Goal: Task Accomplishment & Management: Complete application form

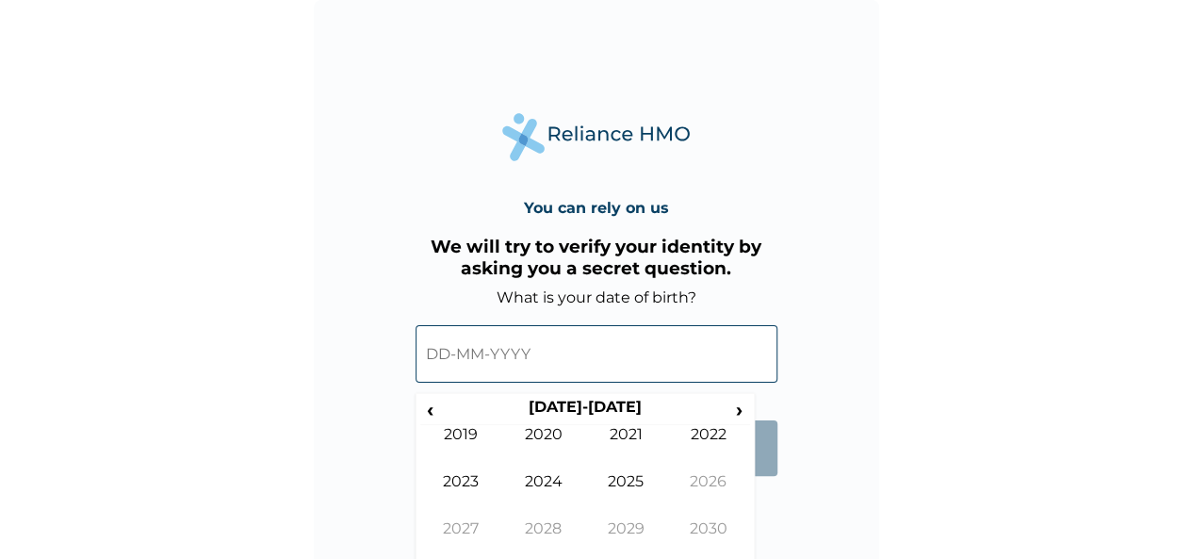
click at [586, 347] on input "text" at bounding box center [596, 353] width 362 height 57
click at [440, 404] on th "[DATE]-[DATE]" at bounding box center [584, 410] width 289 height 26
click at [431, 408] on span "‹" at bounding box center [430, 409] width 20 height 24
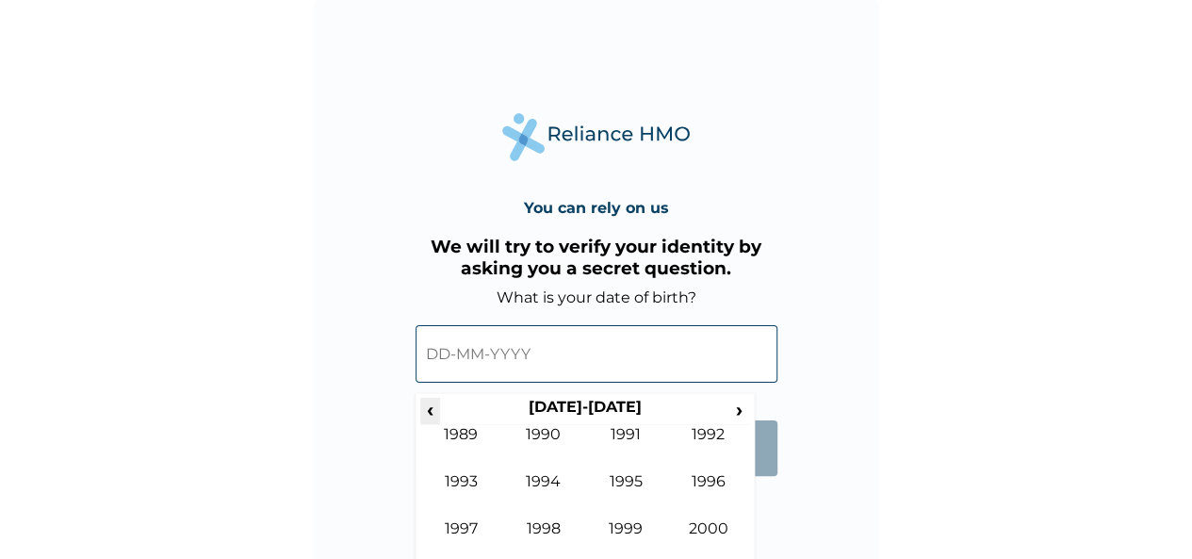
click at [431, 408] on span "‹" at bounding box center [430, 409] width 20 height 24
click at [535, 522] on td "1988" at bounding box center [543, 542] width 83 height 47
click at [703, 473] on td "Aug" at bounding box center [708, 495] width 83 height 47
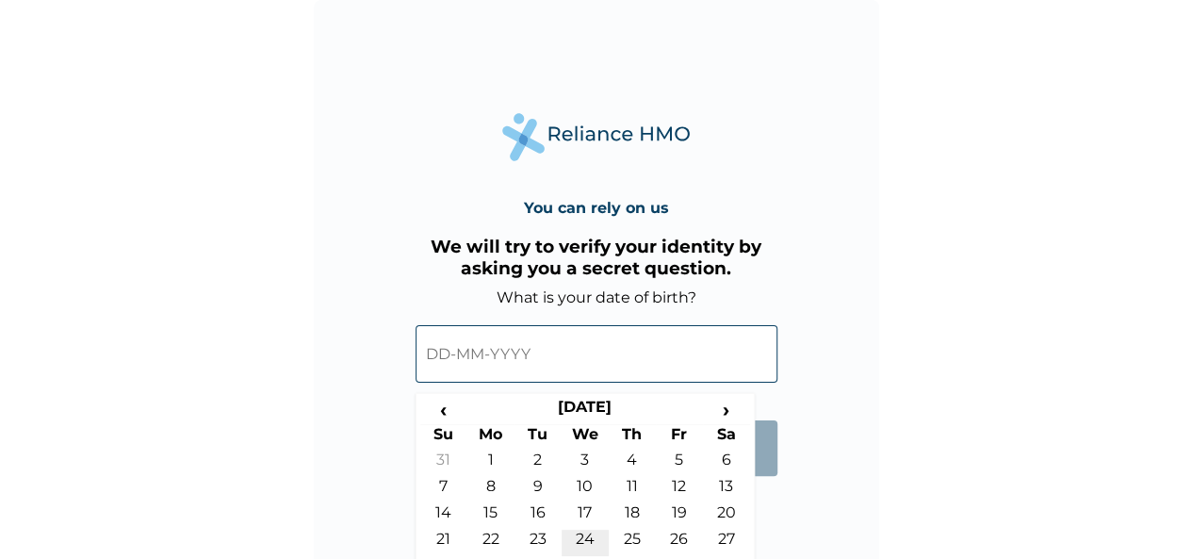
click at [582, 538] on td "24" at bounding box center [584, 542] width 47 height 26
type input "[DATE]"
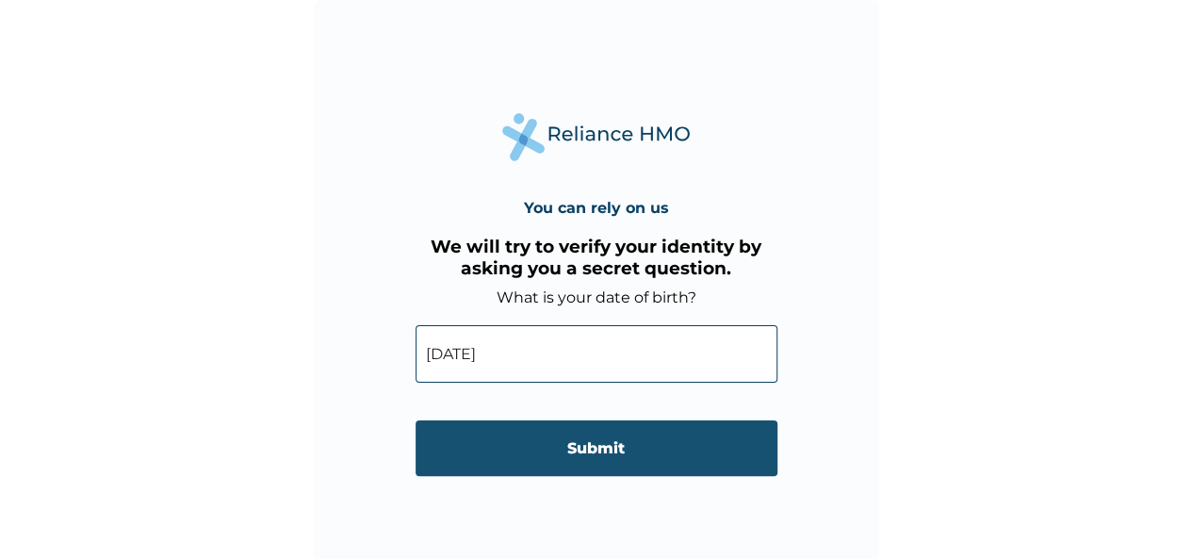
click at [569, 437] on input "Submit" at bounding box center [596, 448] width 362 height 56
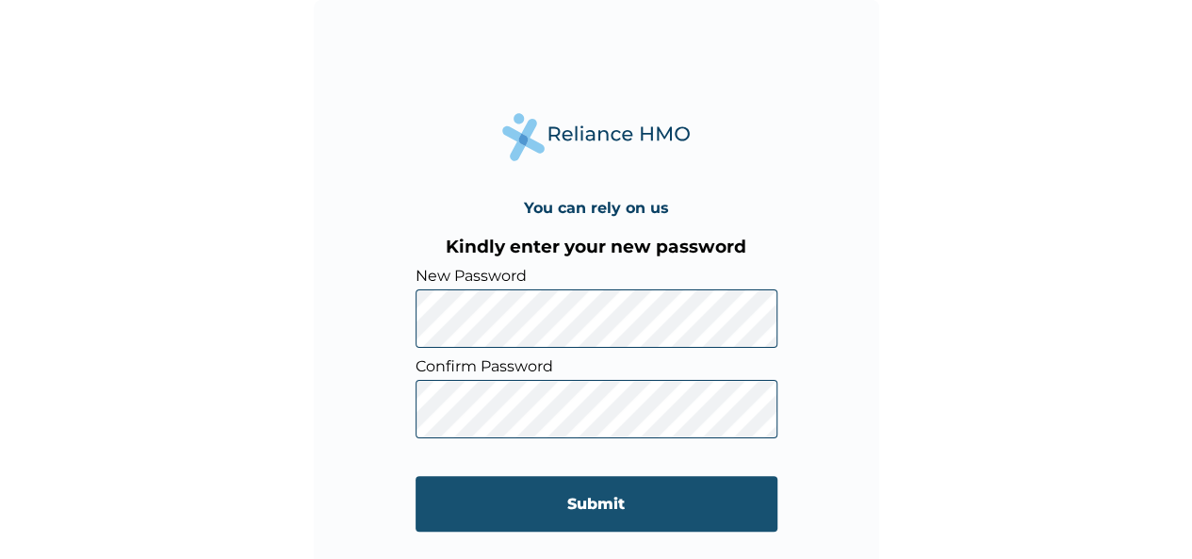
click at [482, 506] on input "Submit" at bounding box center [596, 504] width 362 height 56
